Goal: Information Seeking & Learning: Learn about a topic

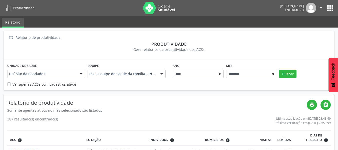
click at [329, 5] on button "apps" at bounding box center [330, 8] width 9 height 9
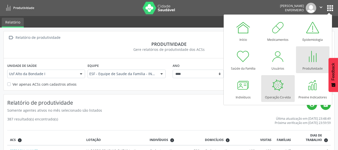
click at [275, 86] on div at bounding box center [277, 85] width 15 height 15
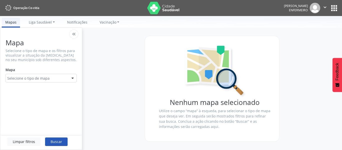
click at [65, 76] on div "Selecione o tipo de mapa" at bounding box center [41, 78] width 71 height 9
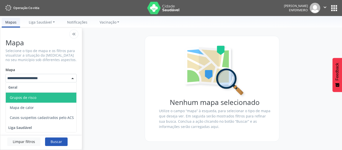
click at [32, 97] on span "Grupos de risco" at bounding box center [23, 97] width 27 height 5
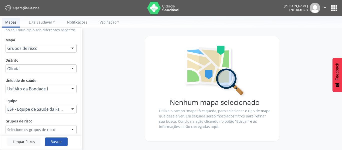
scroll to position [29, 0]
click at [69, 128] on div at bounding box center [73, 130] width 8 height 9
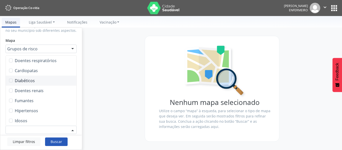
click at [11, 80] on label at bounding box center [11, 81] width 4 height 4
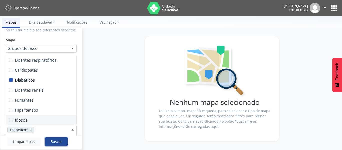
click at [51, 141] on button "Buscar" at bounding box center [56, 141] width 23 height 9
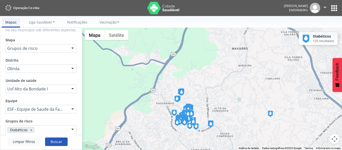
click at [184, 116] on img at bounding box center [182, 119] width 5 height 6
click at [189, 113] on img at bounding box center [187, 114] width 5 height 6
click at [190, 110] on img at bounding box center [187, 112] width 5 height 6
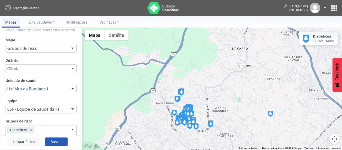
click at [177, 98] on img at bounding box center [176, 99] width 5 height 6
click at [181, 92] on img at bounding box center [181, 92] width 5 height 6
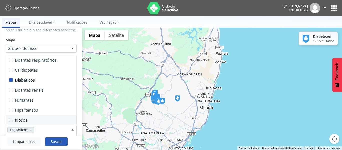
click at [69, 129] on div at bounding box center [73, 129] width 8 height 9
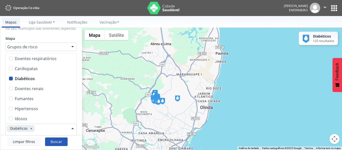
click at [12, 79] on label at bounding box center [11, 79] width 4 height 4
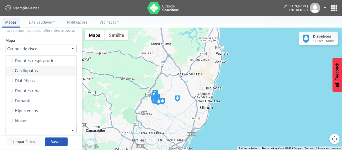
click at [12, 71] on label at bounding box center [11, 71] width 4 height 4
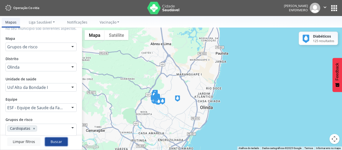
click at [49, 140] on button "Buscar" at bounding box center [56, 141] width 23 height 9
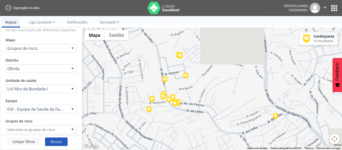
scroll to position [29, 0]
click at [69, 127] on div at bounding box center [73, 130] width 8 height 9
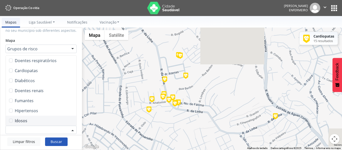
click at [13, 120] on label at bounding box center [11, 121] width 4 height 4
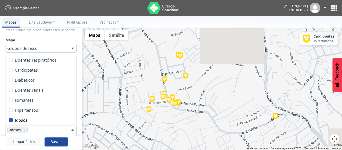
click at [50, 142] on button "Buscar" at bounding box center [56, 141] width 23 height 9
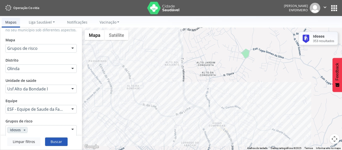
scroll to position [31, 0]
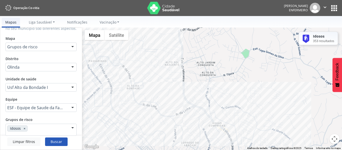
click at [69, 127] on div at bounding box center [73, 128] width 8 height 9
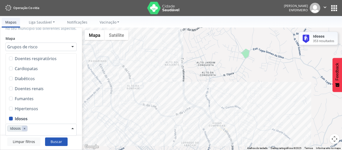
scroll to position [29, 0]
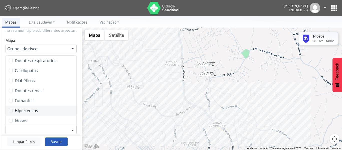
click at [12, 112] on label at bounding box center [11, 111] width 4 height 4
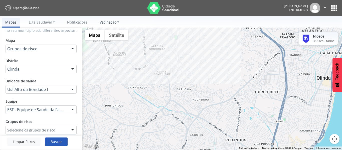
click at [108, 22] on span "Vacinação" at bounding box center [108, 22] width 17 height 5
click at [117, 34] on link "Informar etapa" at bounding box center [115, 34] width 38 height 9
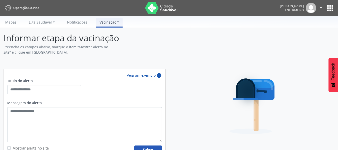
scroll to position [11, 0]
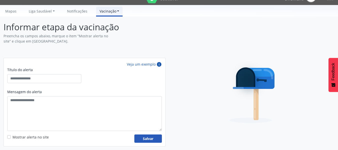
click at [115, 11] on link "Vacinação" at bounding box center [109, 11] width 27 height 9
click at [112, 33] on link "Gerenciar locais" at bounding box center [115, 33] width 38 height 9
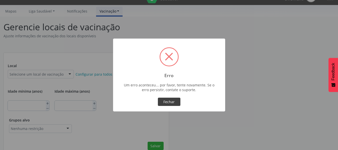
click at [173, 101] on button "Fechar" at bounding box center [169, 102] width 23 height 9
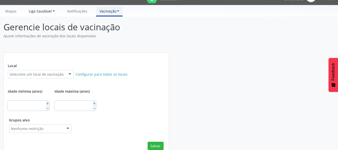
click at [45, 11] on span "Liga Saudável" at bounding box center [40, 11] width 23 height 5
click at [3, 11] on link "Mapas" at bounding box center [11, 11] width 18 height 9
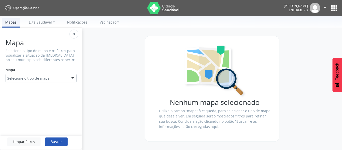
click at [313, 9] on img at bounding box center [314, 8] width 11 height 11
click at [324, 7] on icon "" at bounding box center [325, 8] width 6 height 6
click at [320, 18] on link "Configurações" at bounding box center [312, 19] width 35 height 7
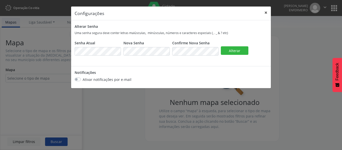
click at [264, 13] on button "×" at bounding box center [266, 13] width 10 height 12
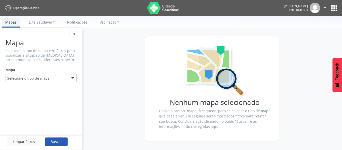
click at [332, 8] on button "apps" at bounding box center [333, 8] width 9 height 9
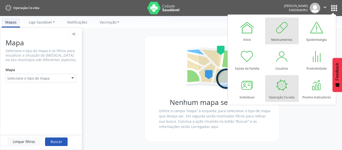
click at [283, 39] on div "Medicamentos" at bounding box center [281, 38] width 21 height 7
